Goal: Check status: Check status

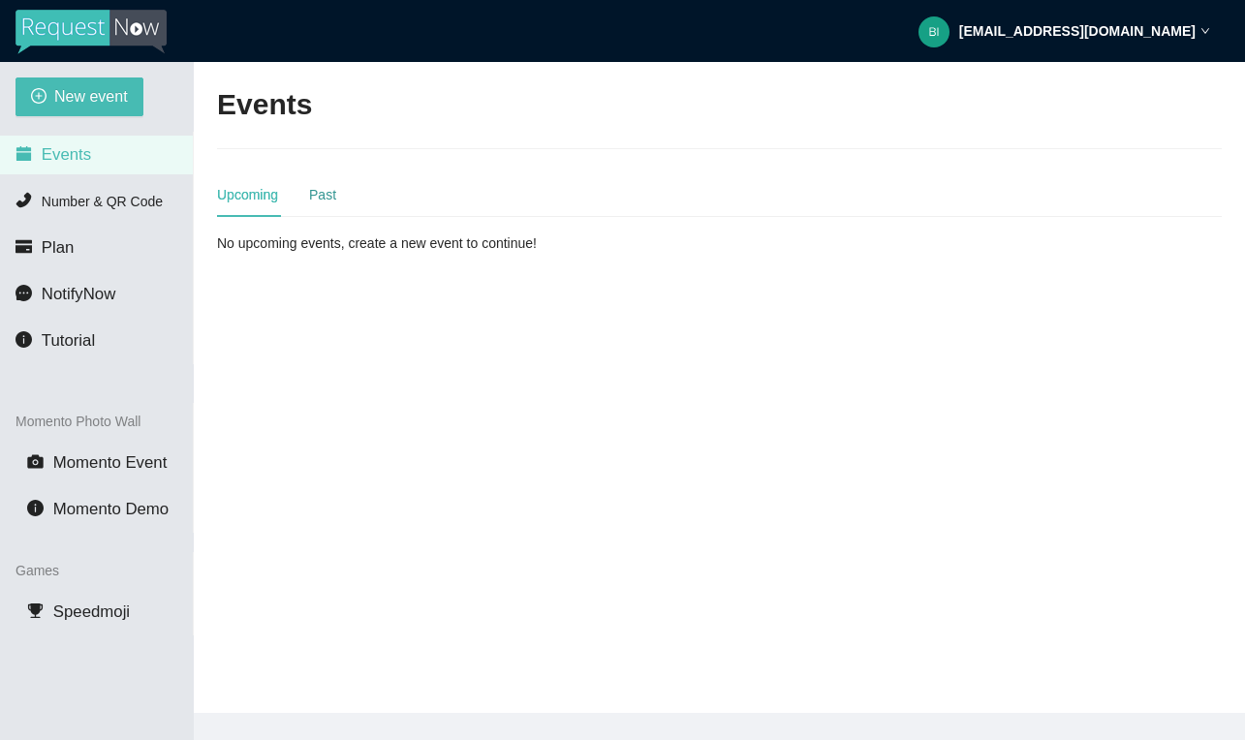
click at [326, 191] on div "Past" at bounding box center [322, 194] width 27 height 21
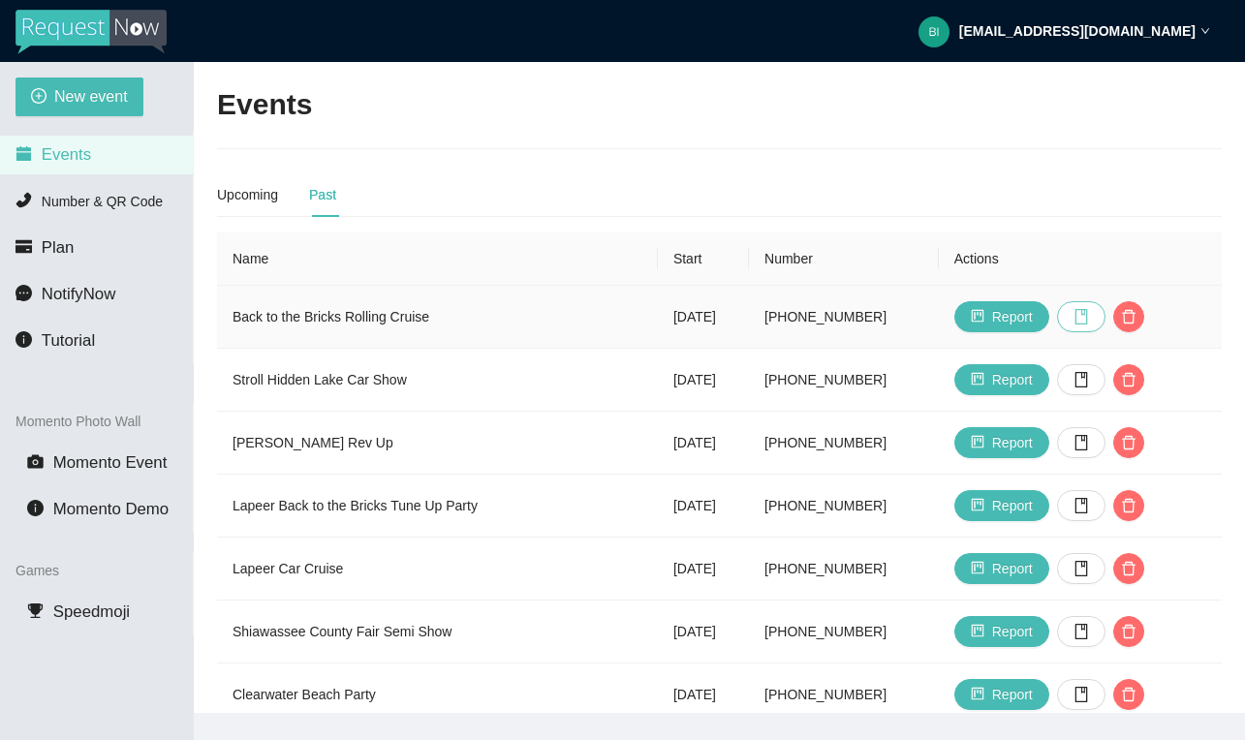
click at [1087, 311] on icon "book" at bounding box center [1081, 317] width 13 height 16
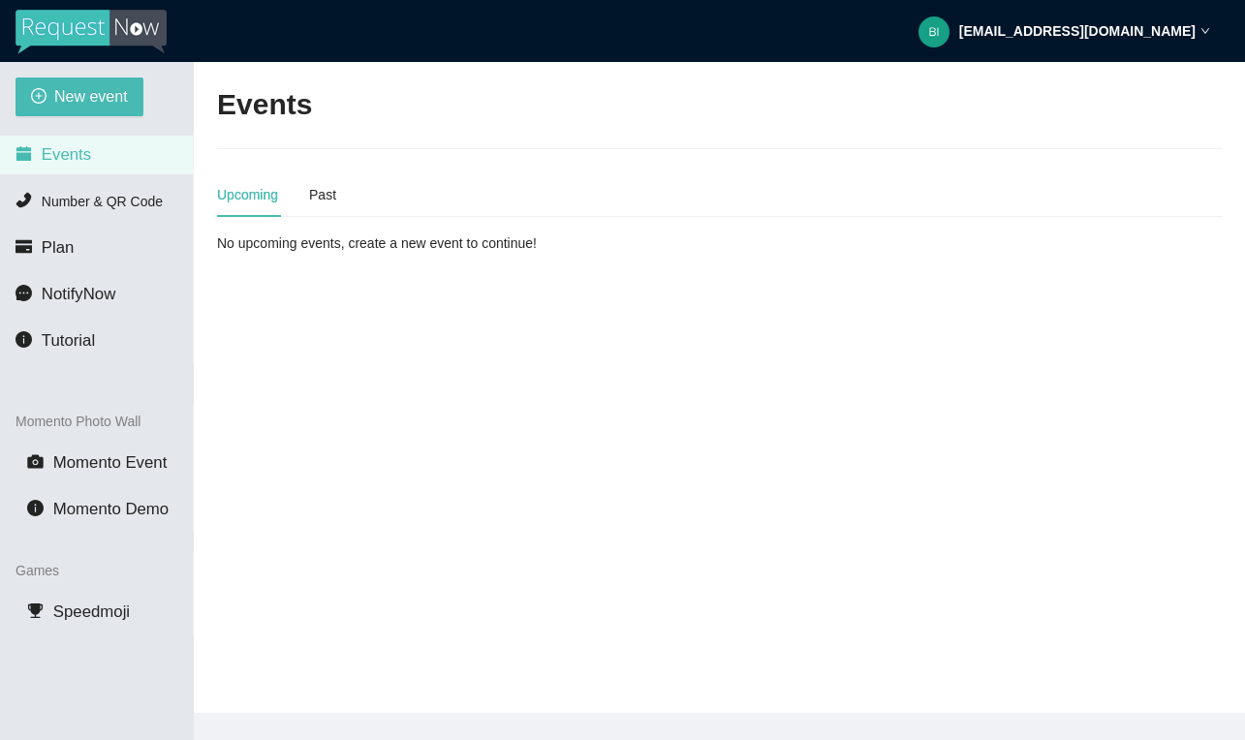
click at [345, 198] on div "Upcoming Past" at bounding box center [719, 194] width 1005 height 45
click at [328, 196] on div "Past" at bounding box center [322, 194] width 27 height 21
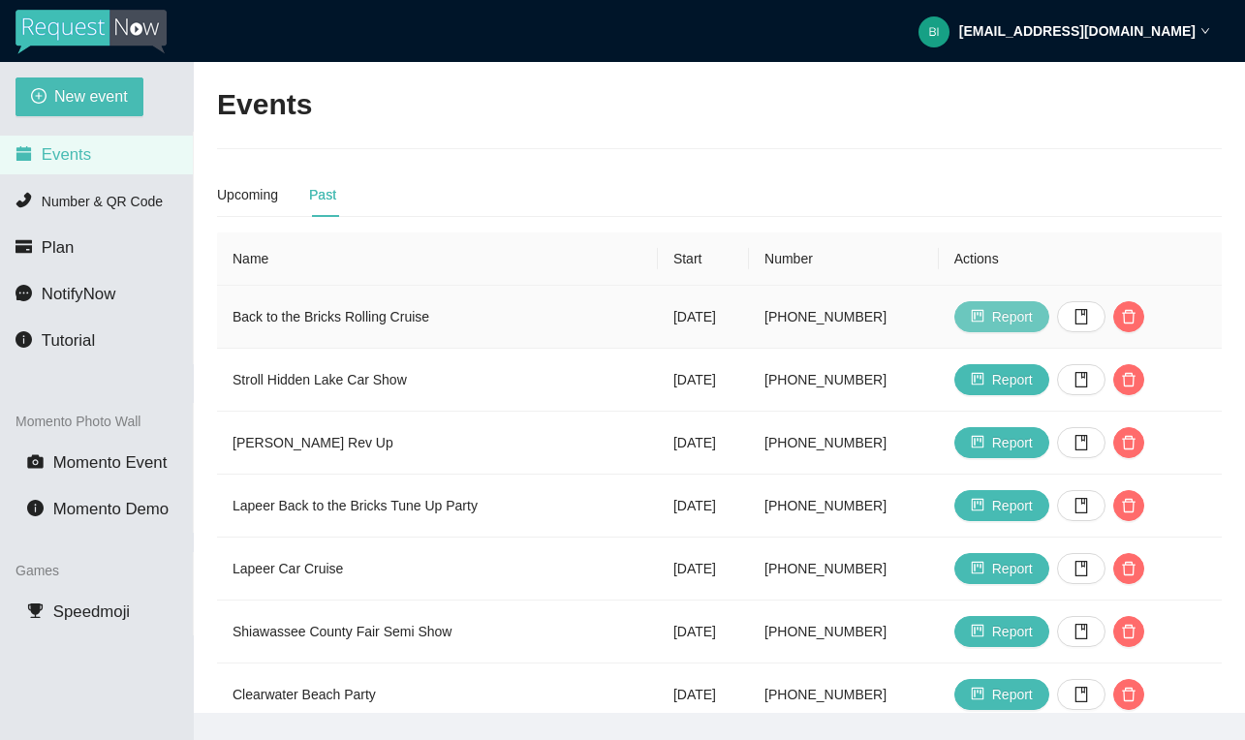
click at [1005, 307] on button "Report" at bounding box center [1001, 316] width 95 height 31
